Goal: Information Seeking & Learning: Learn about a topic

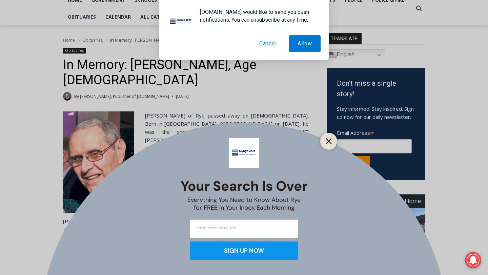
click at [333, 144] on div at bounding box center [328, 141] width 17 height 17
click at [331, 139] on icon "Close" at bounding box center [329, 141] width 6 height 6
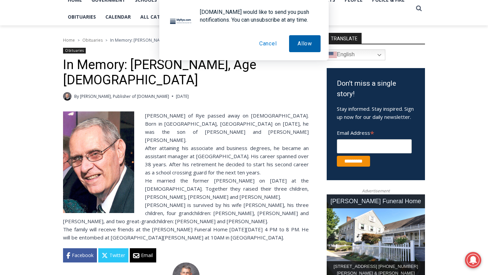
click at [307, 44] on button "Allow" at bounding box center [305, 43] width 32 height 17
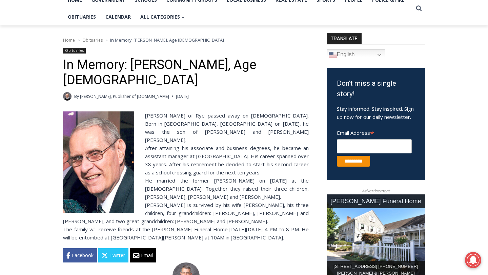
click at [106, 37] on div "Home > Obituaries > In Memory: Donald J. Demas, Age 90" at bounding box center [186, 40] width 246 height 7
